Goal: Transaction & Acquisition: Purchase product/service

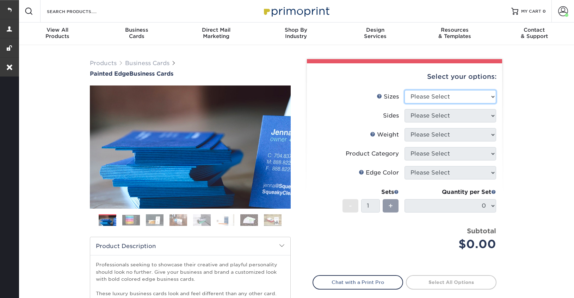
click at [422, 98] on select "Please Select 2" x 3.5" - Standard 2.125" x 3.375" - European 2.5" x 2.5" - Squ…" at bounding box center [450, 96] width 92 height 13
select select "2.00x3.50"
click at [404, 90] on select "Please Select 2" x 3.5" - Standard 2.125" x 3.375" - European 2.5" x 2.5" - Squ…" at bounding box center [450, 96] width 92 height 13
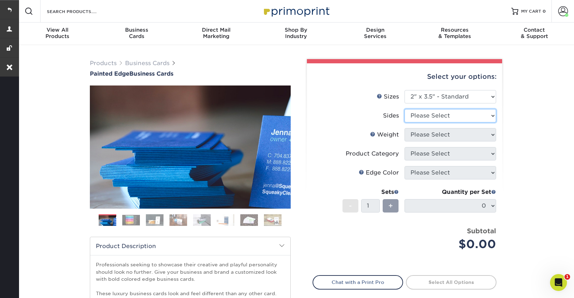
click at [448, 117] on select "Please Select Print Both Sides Print Front Only" at bounding box center [450, 115] width 92 height 13
click at [404, 109] on select "Please Select Print Both Sides Print Front Only" at bounding box center [450, 115] width 92 height 13
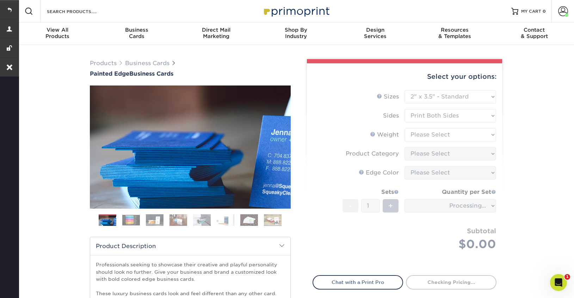
click at [447, 123] on form "Sizes Help Sizes Please Select 2" x 3.5" - Standard 2.125" x 3.375" - European …" at bounding box center [404, 178] width 184 height 177
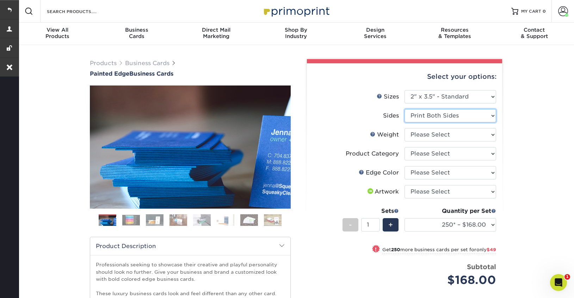
click at [465, 116] on select "Please Select Print Both Sides Print Front Only" at bounding box center [450, 115] width 92 height 13
select select "32d3c223-f82c-492b-b915-ba065a00862f"
click at [404, 109] on select "Please Select Print Both Sides Print Front Only" at bounding box center [450, 115] width 92 height 13
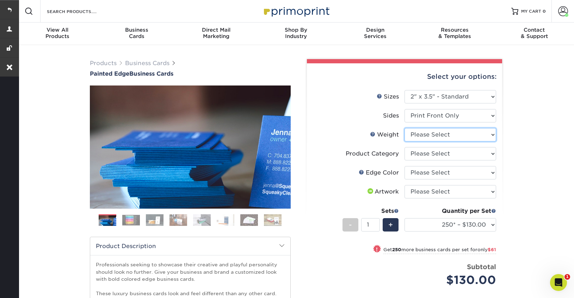
click at [452, 134] on select "Please Select 32PTUC" at bounding box center [450, 134] width 92 height 13
click at [404, 128] on select "Please Select 32PTUC" at bounding box center [450, 134] width 92 height 13
click at [452, 139] on select "Please Select 32PTUC" at bounding box center [450, 134] width 92 height 13
select select "32PTUC"
click at [404, 128] on select "Please Select 32PTUC" at bounding box center [450, 134] width 92 height 13
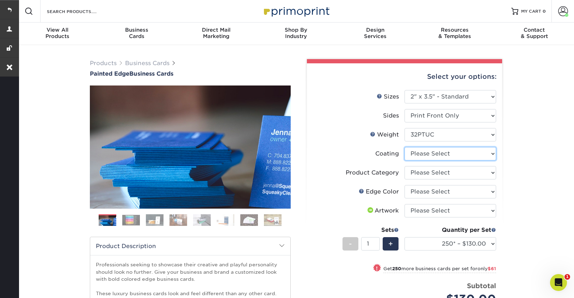
click at [454, 154] on select at bounding box center [450, 153] width 92 height 13
select select "3e7618de-abca-4bda-9f97-8b9129e913d8"
click at [404, 147] on select at bounding box center [450, 153] width 92 height 13
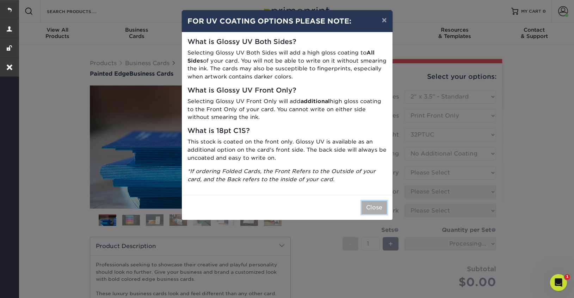
click at [372, 206] on button "Close" at bounding box center [373, 207] width 25 height 13
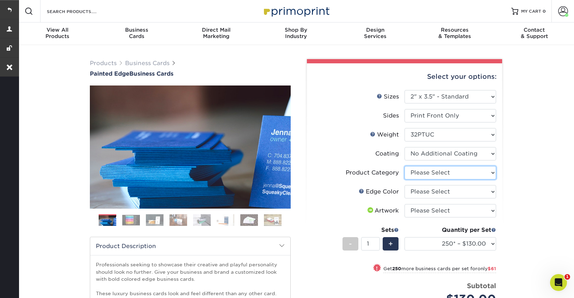
click at [434, 172] on select "Please Select Business Cards" at bounding box center [450, 172] width 92 height 13
select select "3b5148f1-0588-4f88-a218-97bcfdce65c1"
click at [404, 166] on select "Please Select Business Cards" at bounding box center [450, 172] width 92 height 13
click at [432, 190] on select "Please Select Charcoal Black Brown Blue Pearlescent Blue Pearlescent Gold Pearl…" at bounding box center [450, 191] width 92 height 13
select select "1d2dc4a6-caa7-4e97-9ffb-823980241cde"
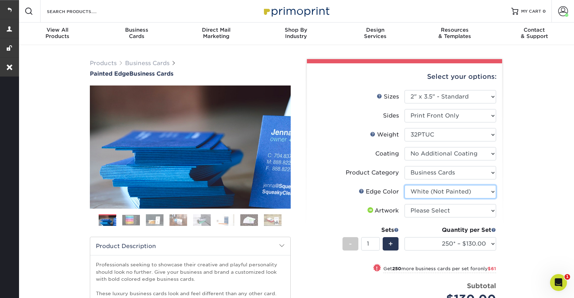
click at [404, 185] on select "Please Select Charcoal Black Brown Blue Pearlescent Blue Pearlescent Gold Pearl…" at bounding box center [450, 191] width 92 height 13
click at [426, 214] on select "Please Select I will upload files I need a design - $100" at bounding box center [450, 210] width 92 height 13
select select "upload"
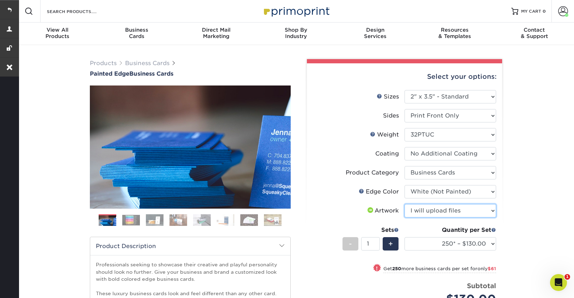
click at [404, 204] on select "Please Select I will upload files I need a design - $100" at bounding box center [450, 210] width 92 height 13
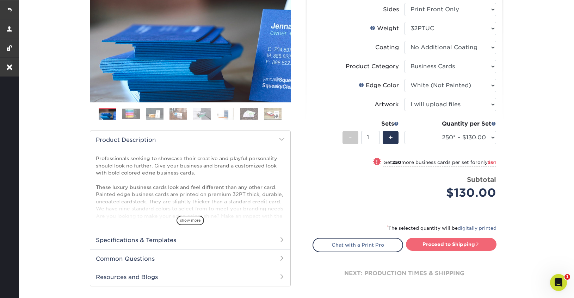
click at [441, 248] on link "Proceed to Shipping" at bounding box center [451, 244] width 91 height 13
type input "Set 1"
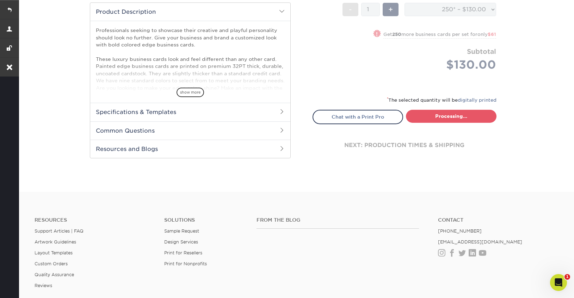
select select "ed4717bc-0ce6-4244-a868-d2c62478a03d"
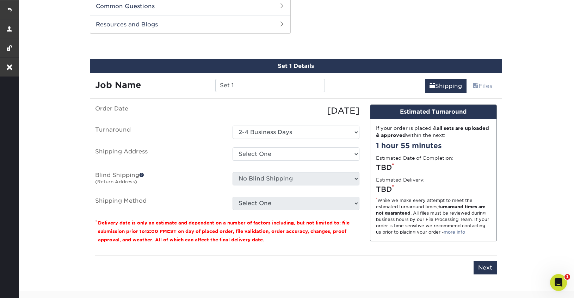
scroll to position [363, 0]
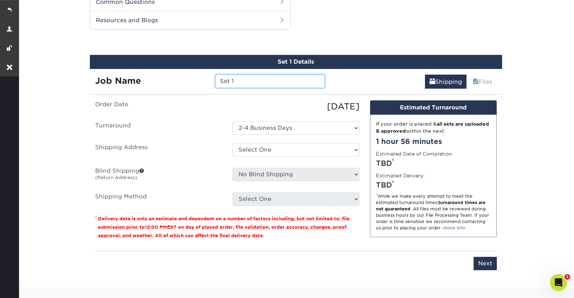
click at [239, 82] on input "Set 1" at bounding box center [270, 81] width 110 height 13
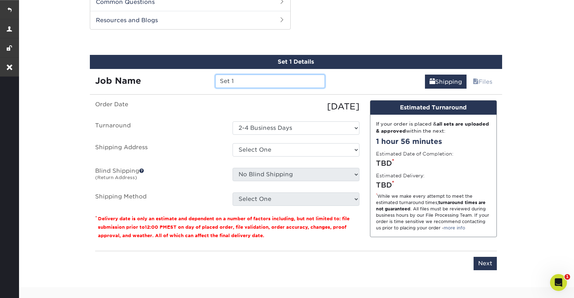
paste input "[PERSON_NAME]"
type input "[PERSON_NAME]"
click at [203, 132] on label "Turnaround" at bounding box center [158, 128] width 137 height 13
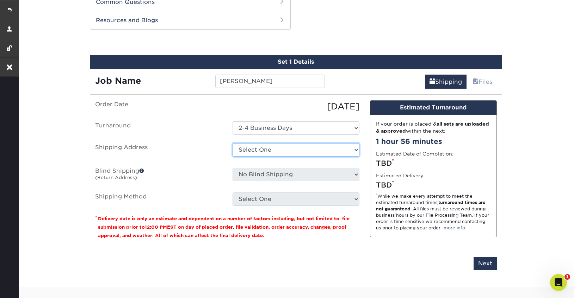
click at [263, 151] on select "Select One [PERSON_NAME] Blind shipping info [PERSON_NAME]'s Home [PERSON_NAME]…" at bounding box center [295, 149] width 127 height 13
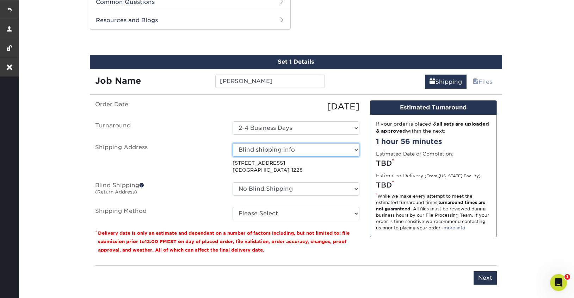
click at [332, 149] on select "Select One [PERSON_NAME] Blind shipping info [PERSON_NAME]'s Home [PERSON_NAME]…" at bounding box center [295, 149] width 127 height 13
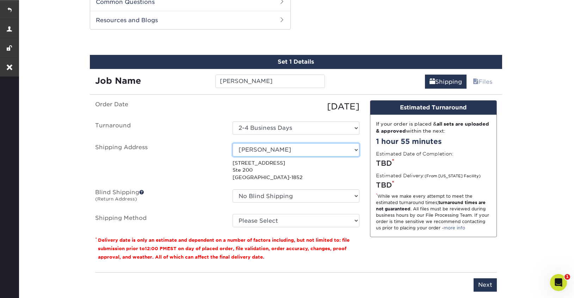
click at [357, 148] on select "Select One [PERSON_NAME] Blind shipping info [PERSON_NAME]'s Home [PERSON_NAME]…" at bounding box center [295, 149] width 127 height 13
select select "272747"
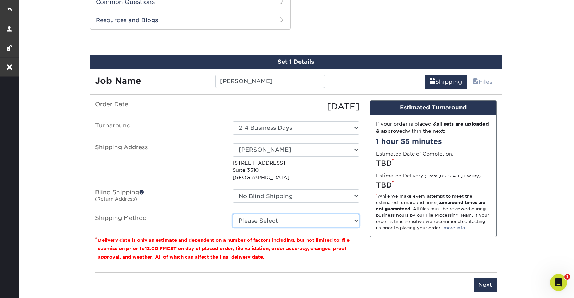
click at [293, 221] on select "Please Select Ground Shipping (+$7.84) 3 Day Shipping Service (+$18.70) 2 Day A…" at bounding box center [295, 220] width 127 height 13
click at [296, 220] on select "Please Select Ground Shipping (+$7.84) 3 Day Shipping Service (+$18.70) 2 Day A…" at bounding box center [295, 220] width 127 height 13
select select "03"
click at [232, 214] on select "Please Select Ground Shipping (+$7.84) 3 Day Shipping Service (+$18.70) 2 Day A…" at bounding box center [295, 220] width 127 height 13
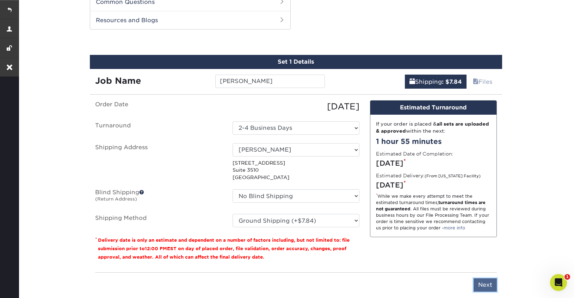
click at [487, 287] on input "Next" at bounding box center [484, 285] width 23 height 13
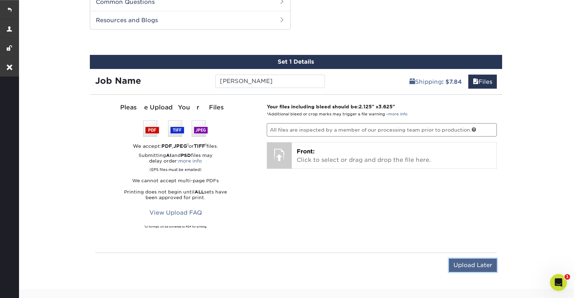
click at [477, 267] on input "Upload Later" at bounding box center [473, 265] width 48 height 13
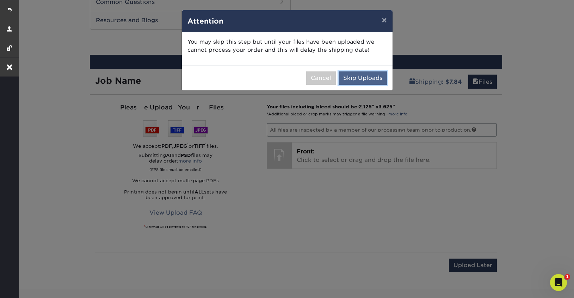
click at [350, 80] on button "Skip Uploads" at bounding box center [362, 77] width 48 height 13
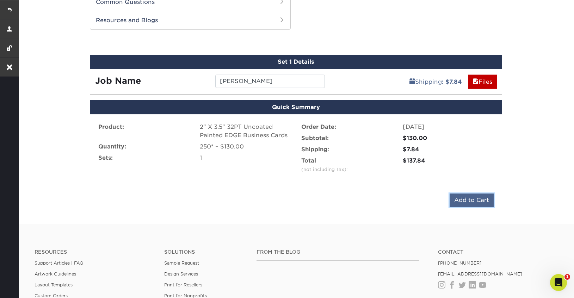
click at [472, 199] on input "Add to Cart" at bounding box center [471, 200] width 44 height 13
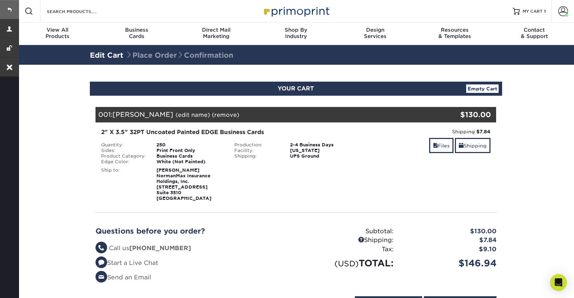
click at [11, 4] on link at bounding box center [9, 9] width 19 height 19
